Goal: Transaction & Acquisition: Book appointment/travel/reservation

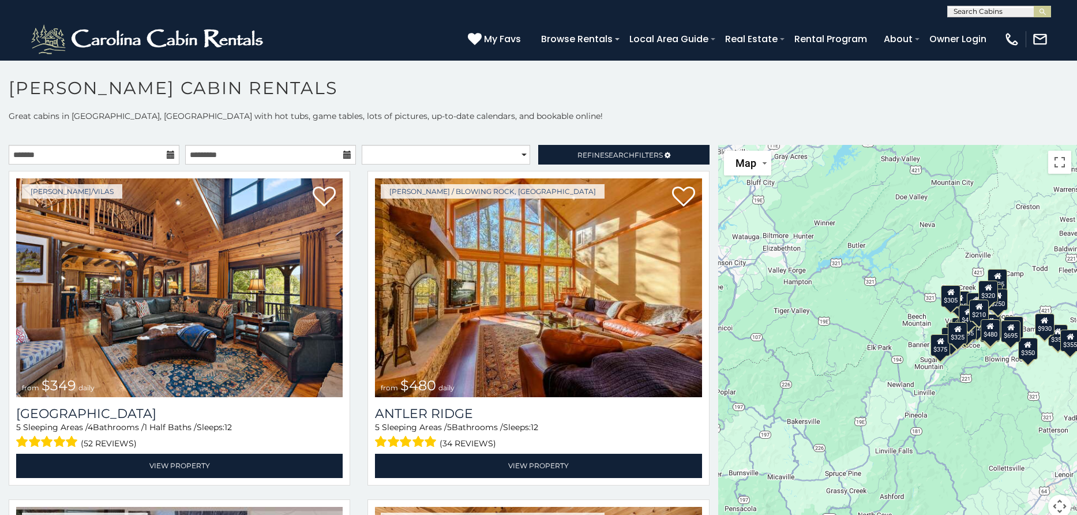
click at [1001, 308] on div "$250" at bounding box center [998, 299] width 20 height 22
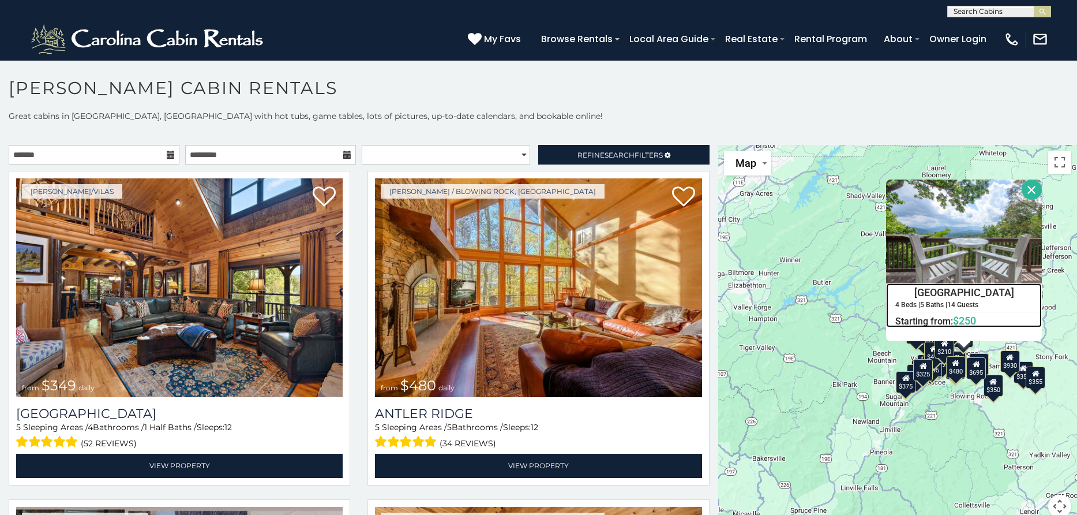
click at [943, 287] on h4 "Pinnacle View Lodge" at bounding box center [964, 292] width 155 height 17
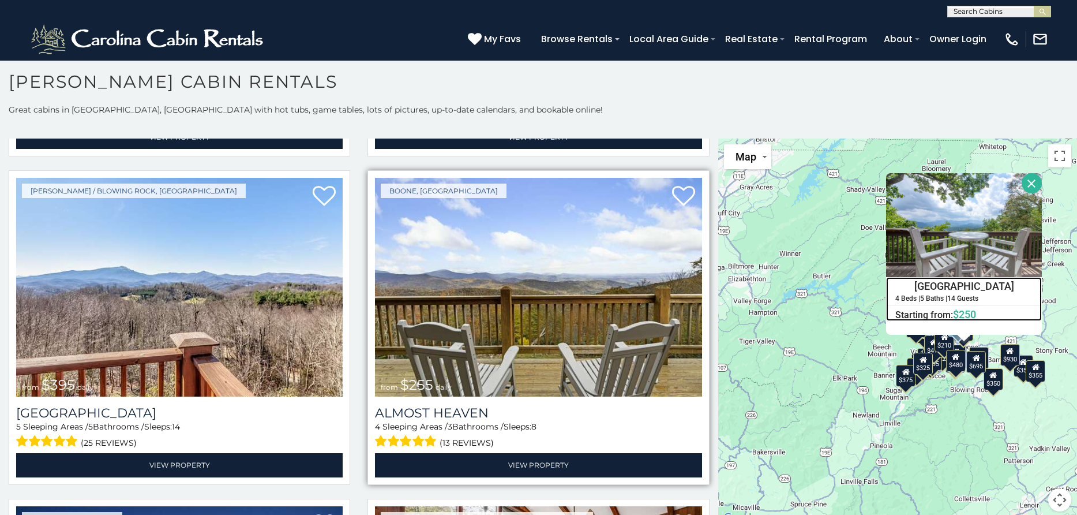
scroll to position [2267, 0]
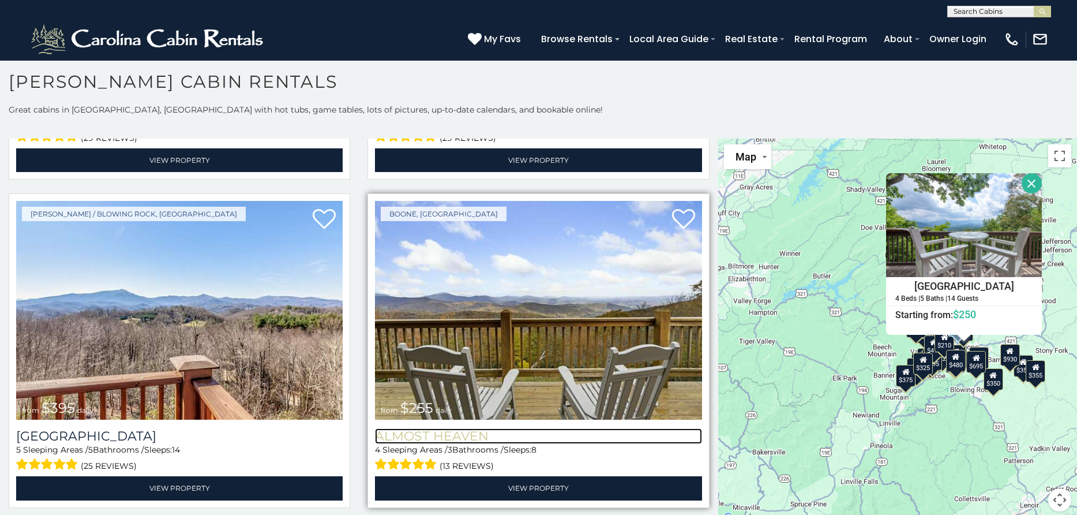
click at [419, 428] on h3 "Almost Heaven" at bounding box center [538, 436] width 327 height 16
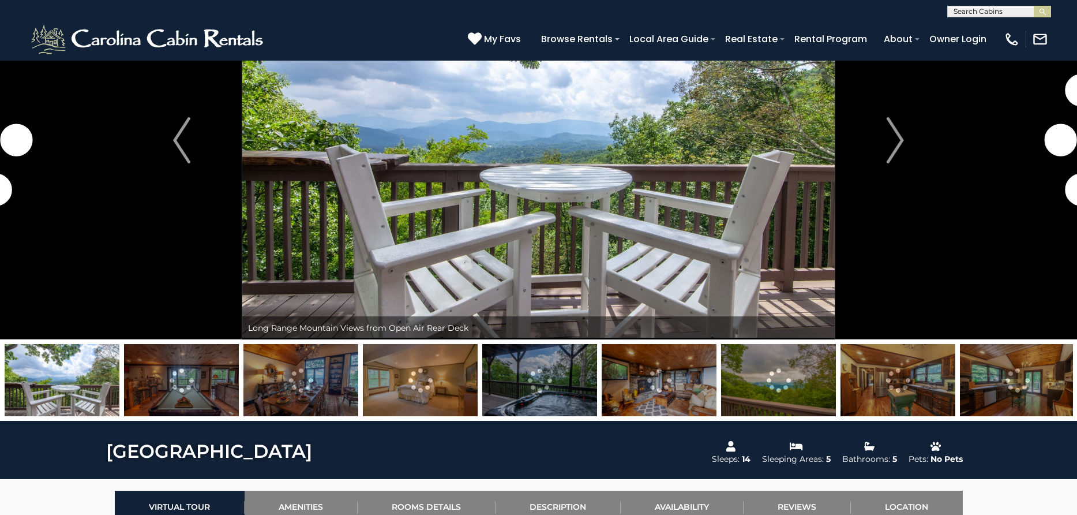
scroll to position [124, 0]
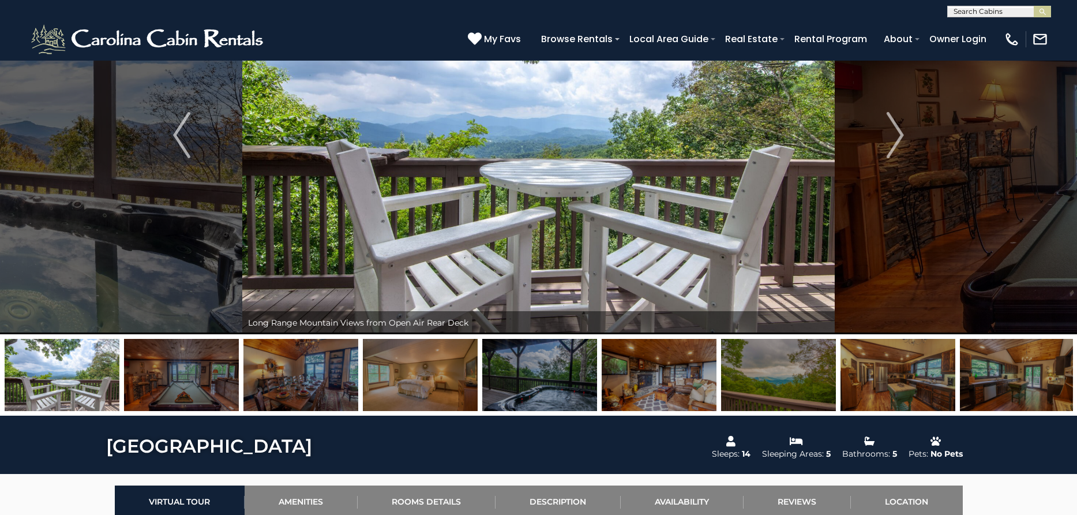
click at [902, 386] on img at bounding box center [898, 375] width 115 height 72
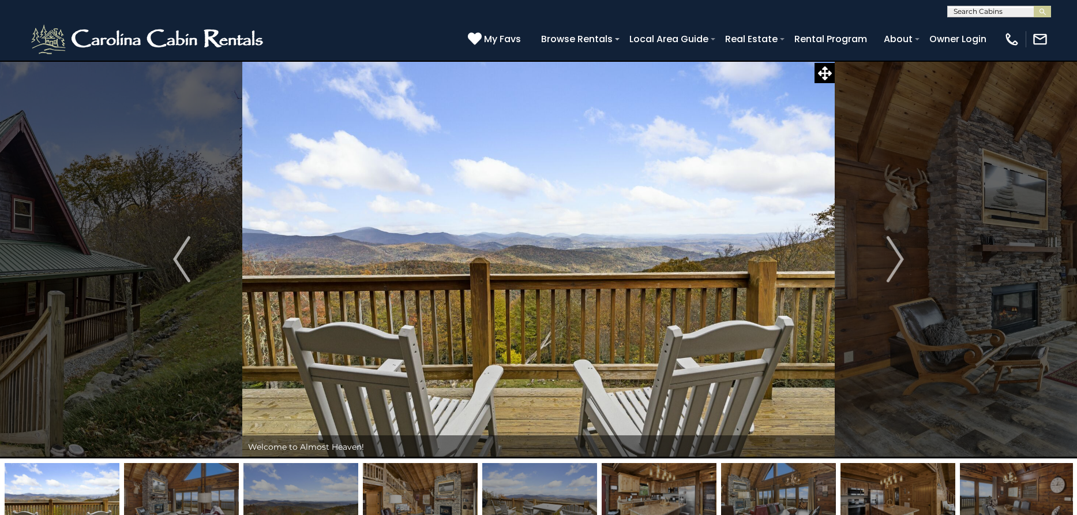
click at [781, 483] on img at bounding box center [778, 499] width 115 height 72
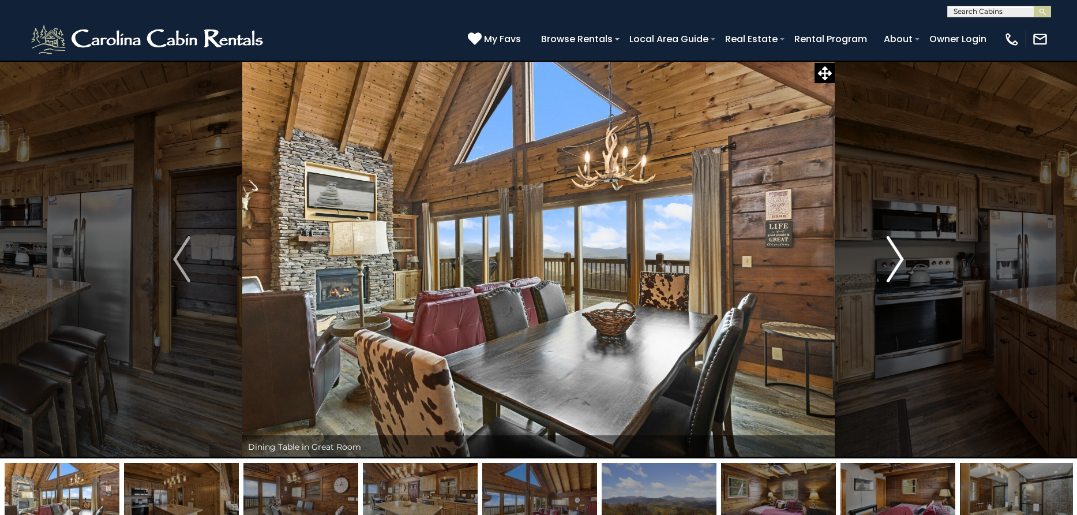
click at [894, 253] on img "Next" at bounding box center [895, 259] width 17 height 46
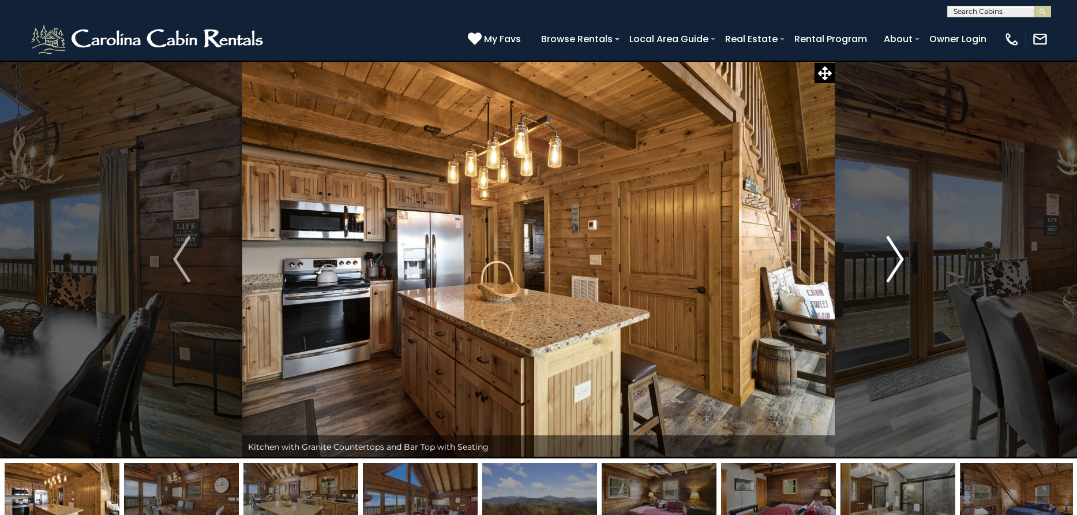
click at [894, 253] on img "Next" at bounding box center [895, 259] width 17 height 46
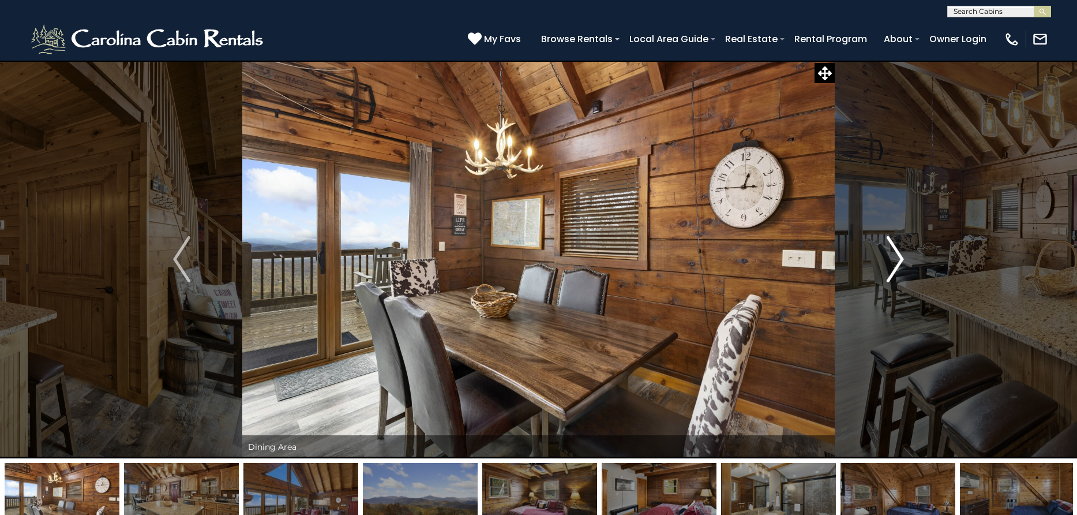
click at [894, 253] on img "Next" at bounding box center [895, 259] width 17 height 46
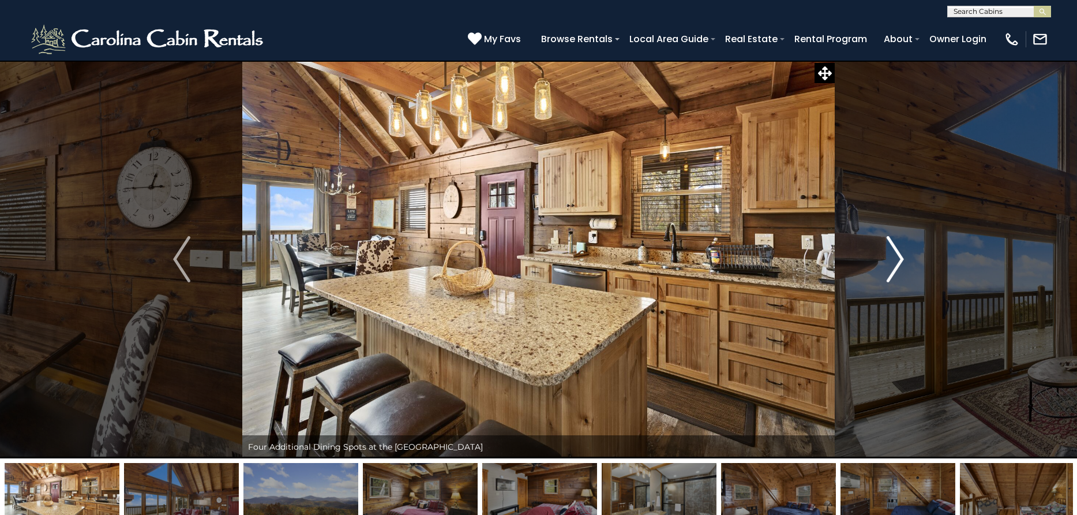
click at [894, 253] on img "Next" at bounding box center [895, 259] width 17 height 46
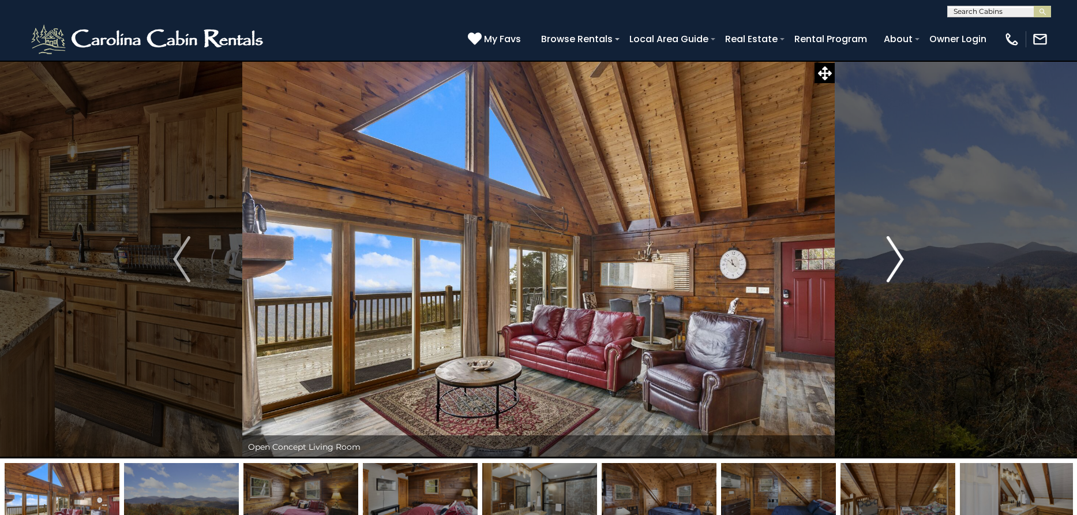
click at [894, 253] on img "Next" at bounding box center [895, 259] width 17 height 46
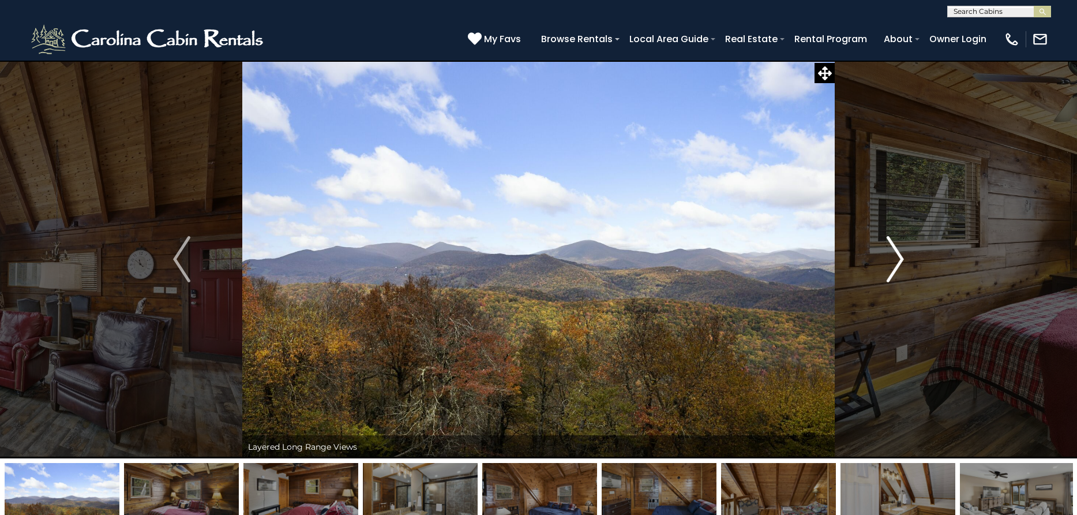
click at [894, 253] on img "Next" at bounding box center [895, 259] width 17 height 46
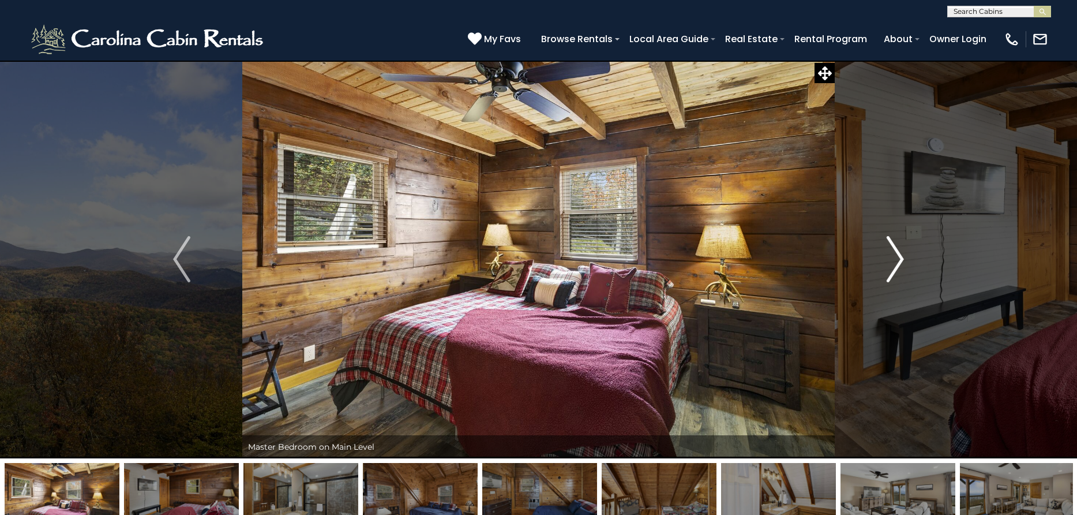
click at [894, 253] on img "Next" at bounding box center [895, 259] width 17 height 46
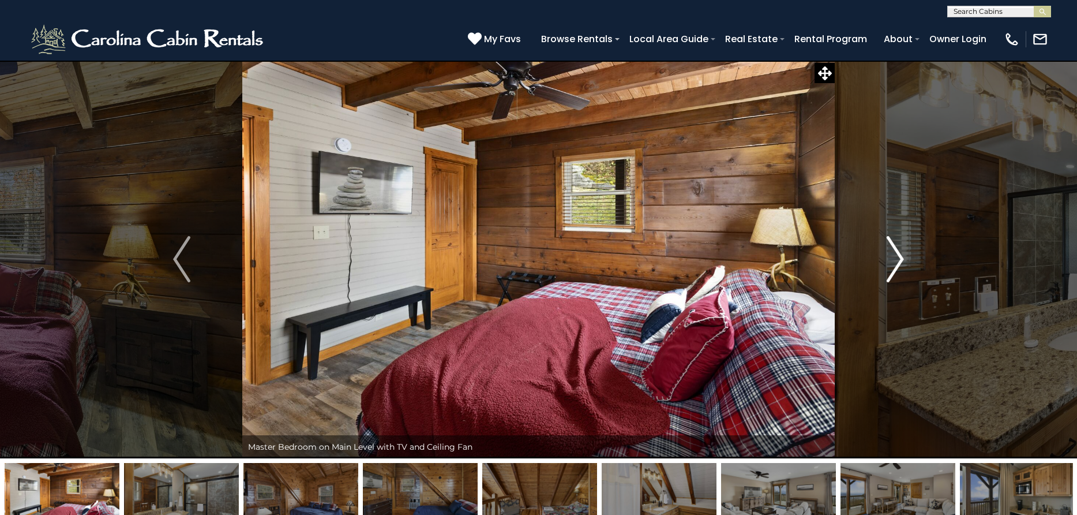
click at [894, 253] on img "Next" at bounding box center [895, 259] width 17 height 46
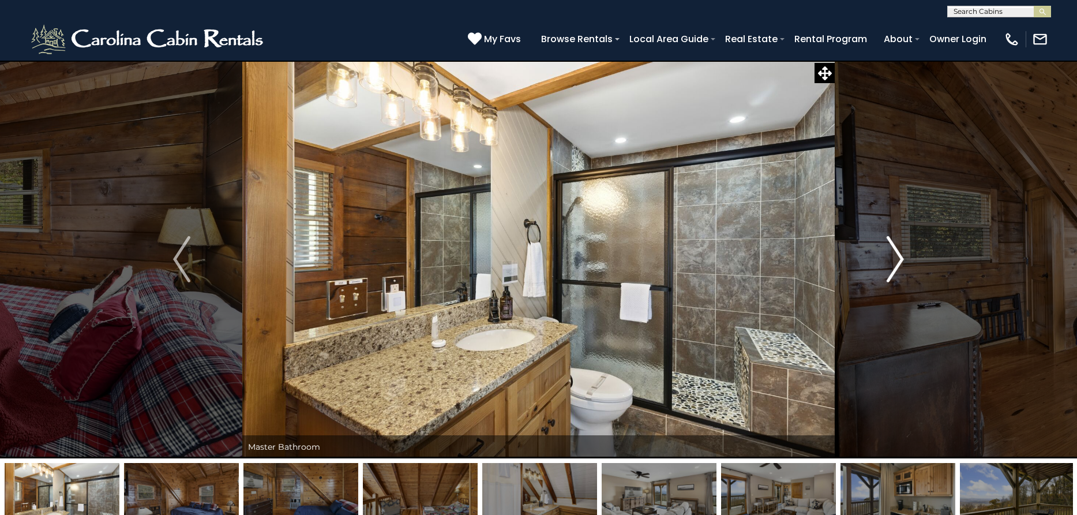
click at [894, 253] on img "Next" at bounding box center [895, 259] width 17 height 46
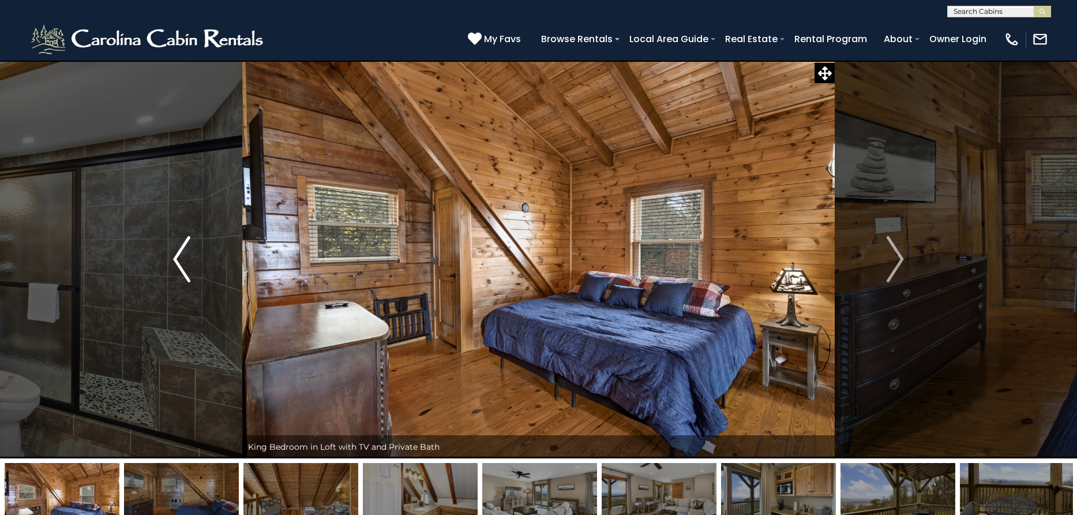
click at [180, 256] on img "Previous" at bounding box center [181, 259] width 17 height 46
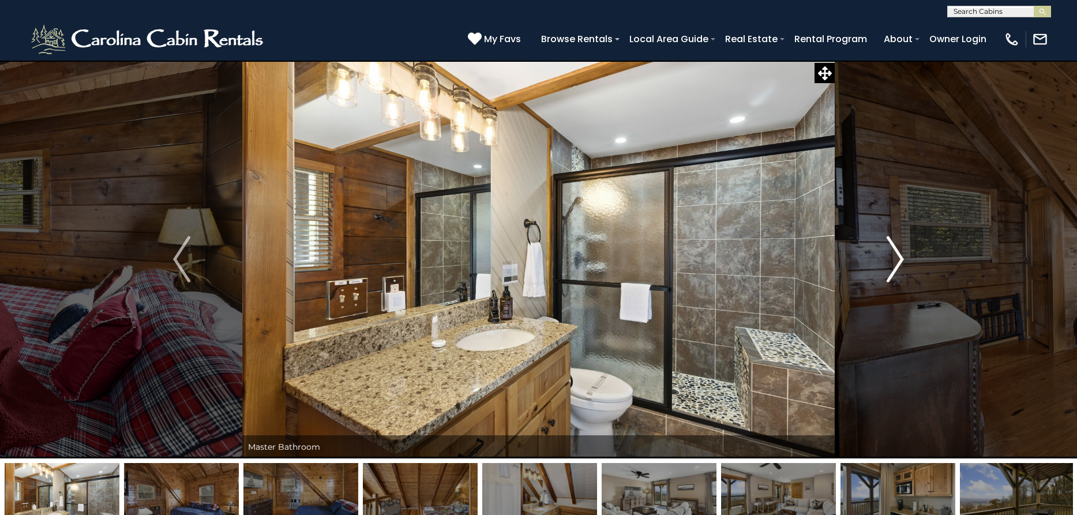
click at [898, 263] on img "Next" at bounding box center [895, 259] width 17 height 46
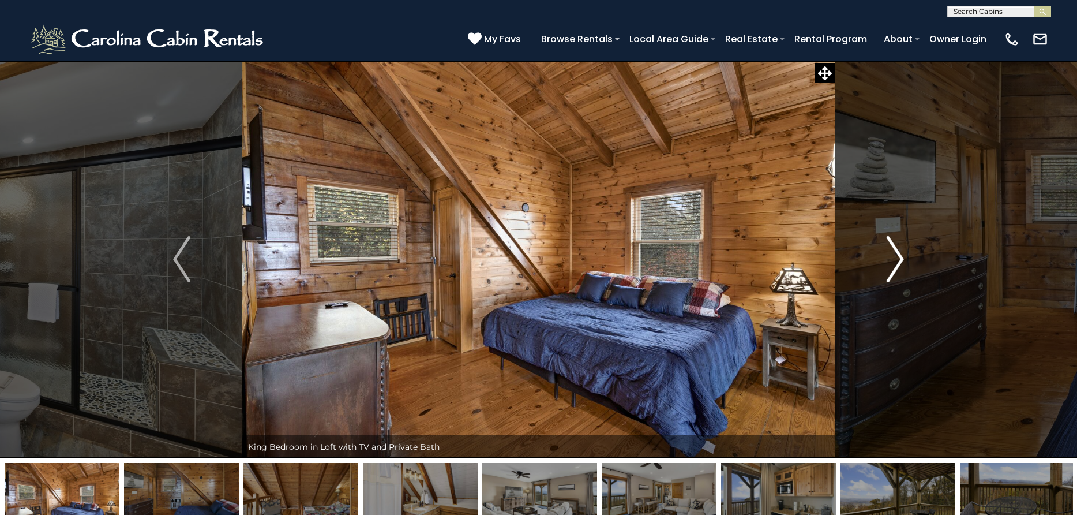
click at [898, 263] on img "Next" at bounding box center [895, 259] width 17 height 46
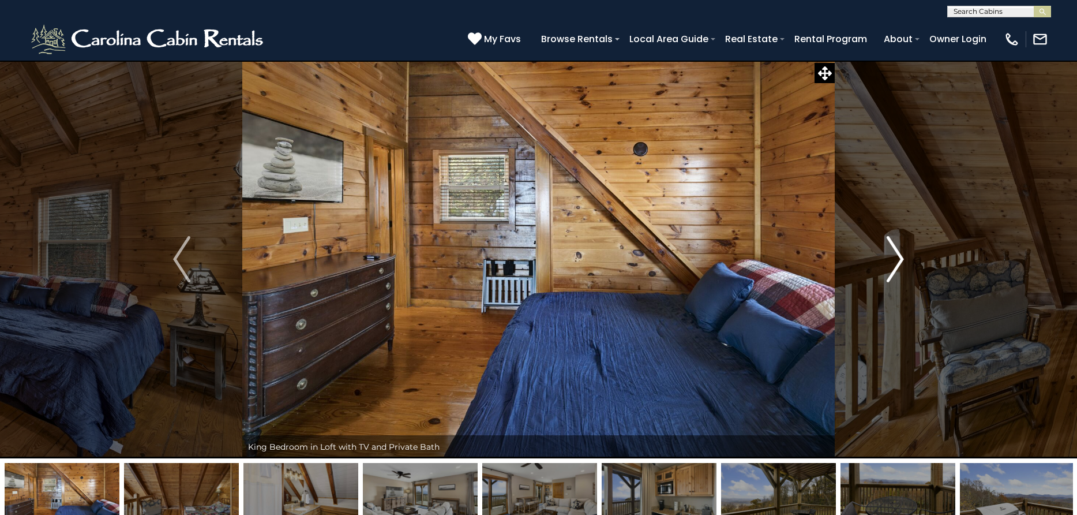
click at [898, 263] on img "Next" at bounding box center [895, 259] width 17 height 46
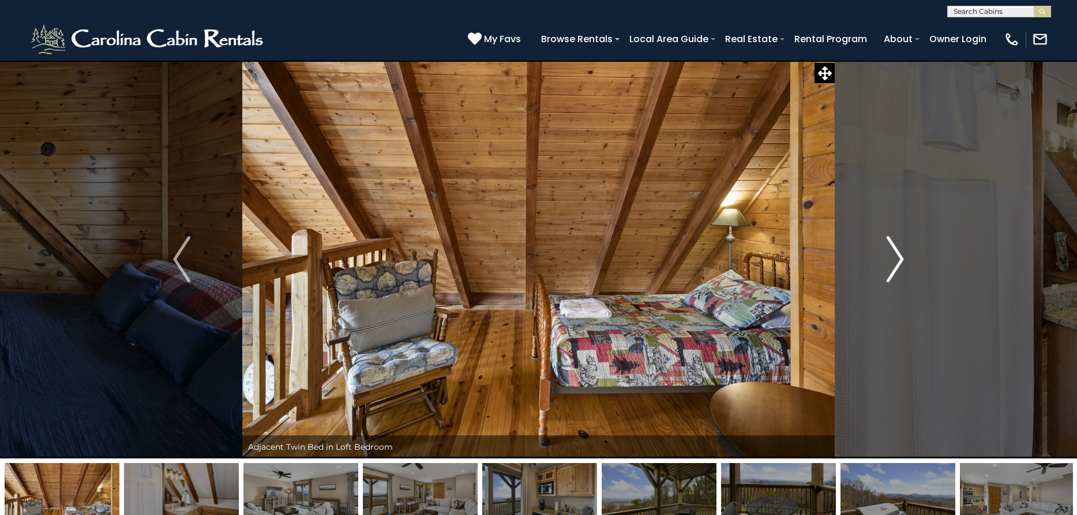
click at [898, 263] on img "Next" at bounding box center [895, 259] width 17 height 46
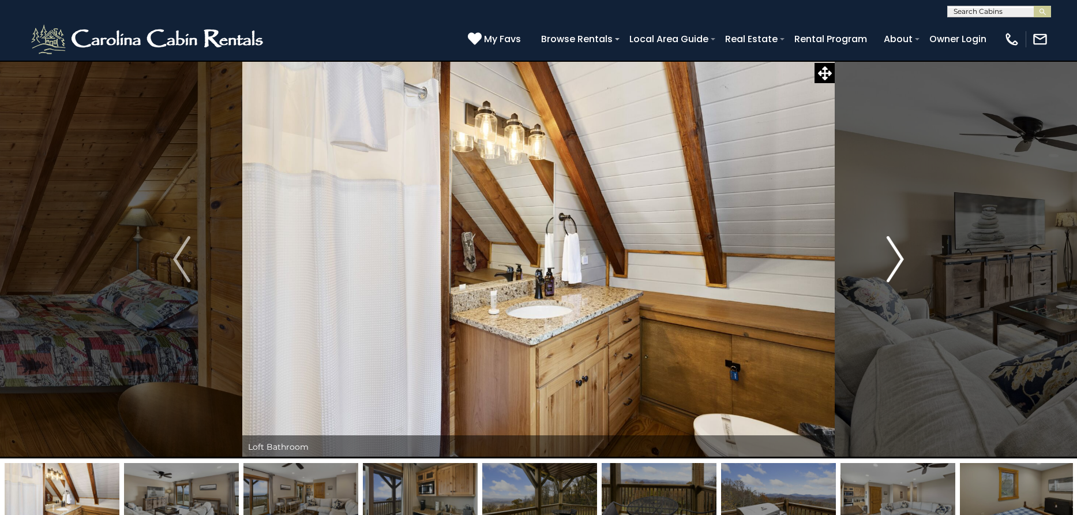
click at [898, 263] on img "Next" at bounding box center [895, 259] width 17 height 46
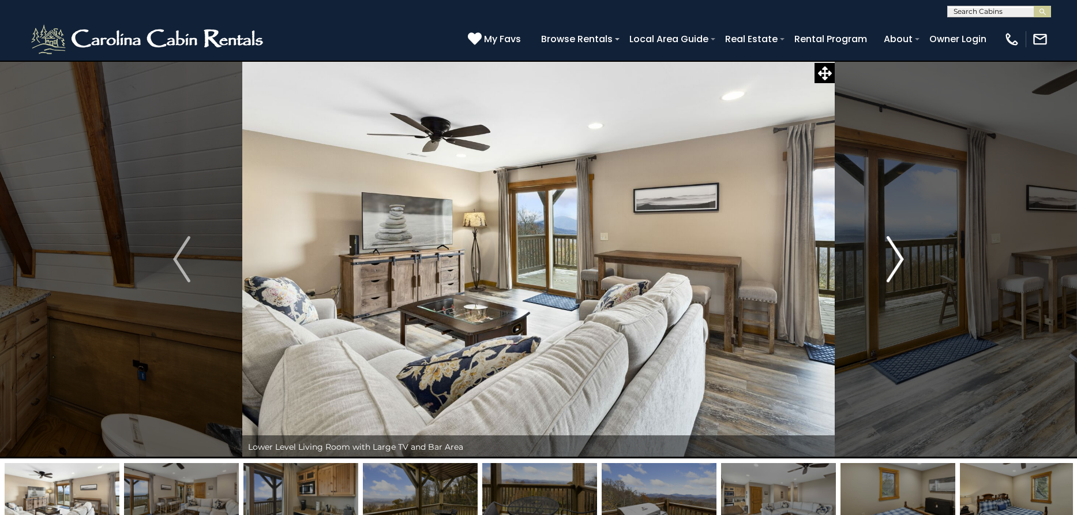
click at [898, 263] on img "Next" at bounding box center [895, 259] width 17 height 46
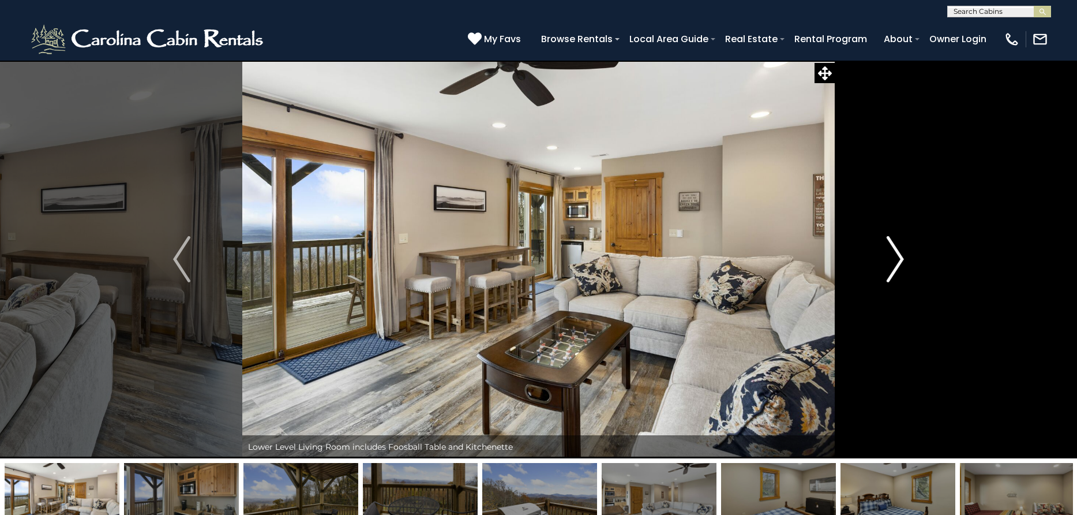
click at [898, 263] on img "Next" at bounding box center [895, 259] width 17 height 46
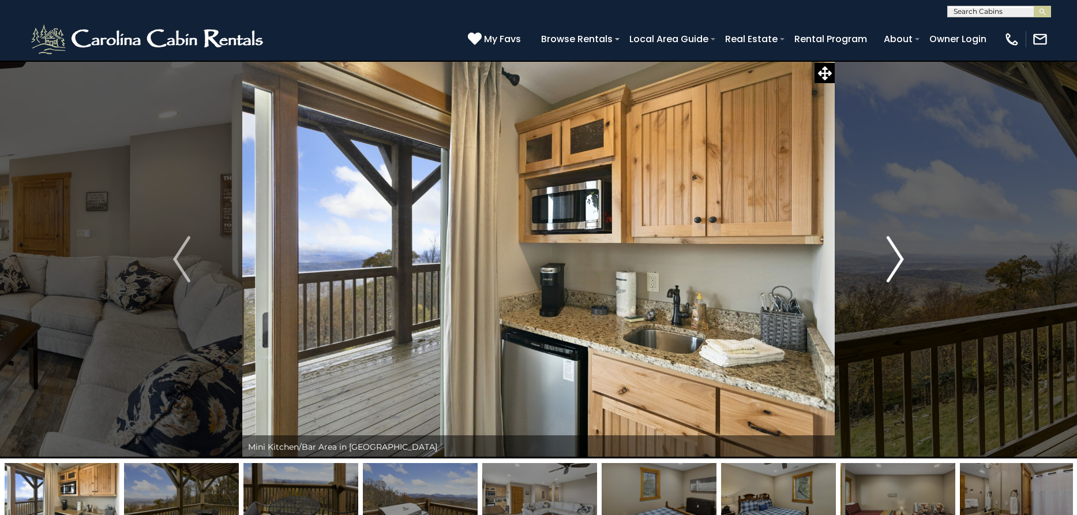
click at [898, 263] on img "Next" at bounding box center [895, 259] width 17 height 46
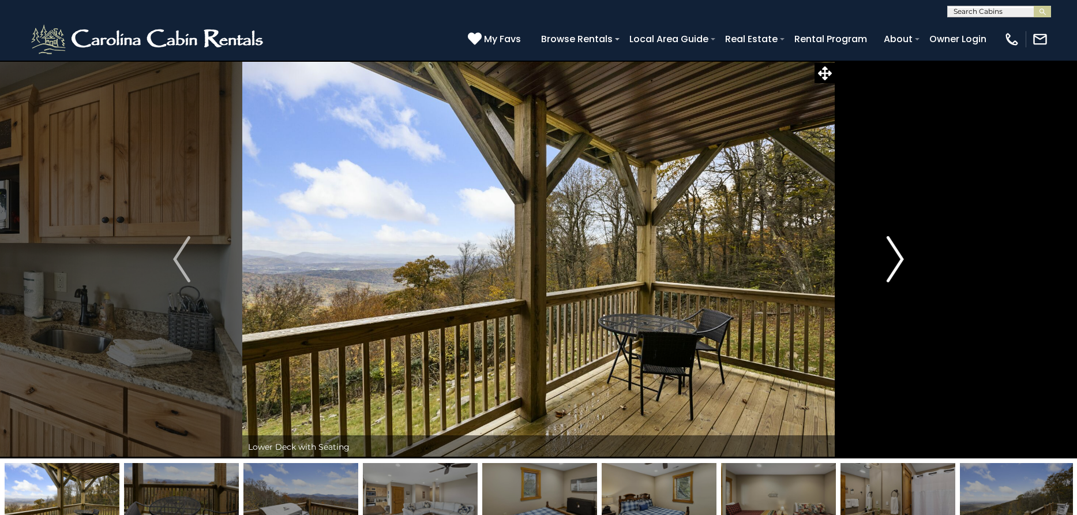
click at [898, 263] on img "Next" at bounding box center [895, 259] width 17 height 46
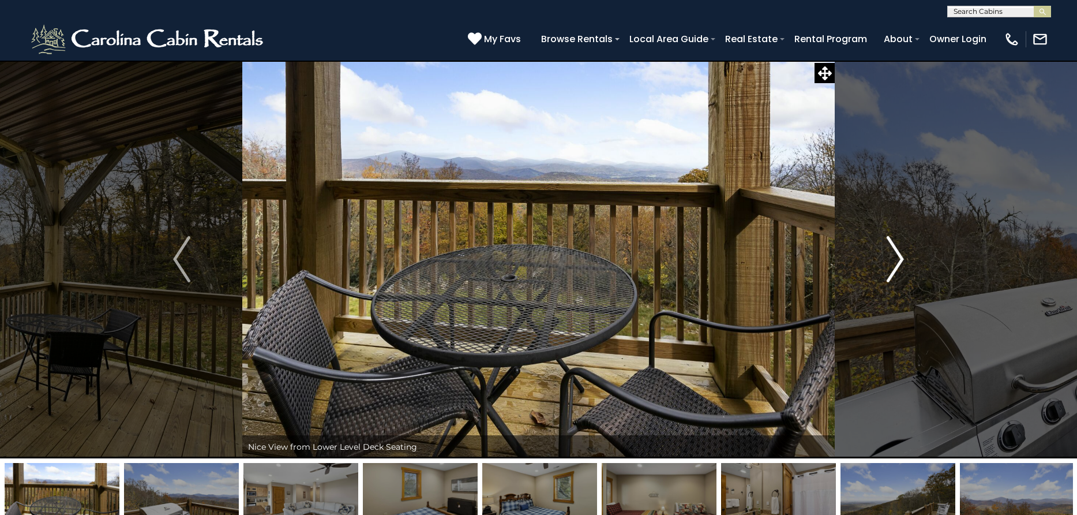
click at [898, 263] on img "Next" at bounding box center [895, 259] width 17 height 46
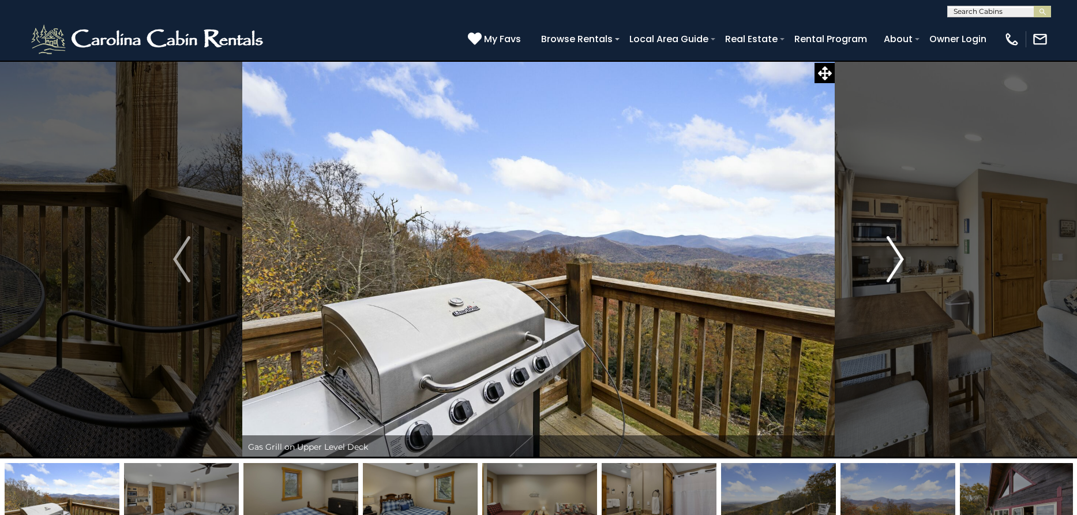
click at [898, 263] on img "Next" at bounding box center [895, 259] width 17 height 46
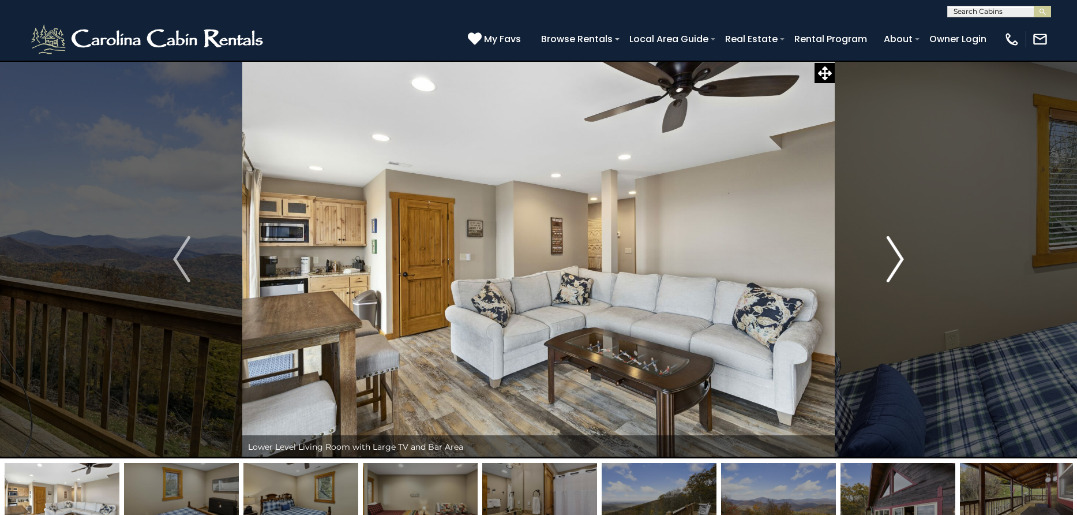
click at [898, 263] on img "Next" at bounding box center [895, 259] width 17 height 46
